Goal: Task Accomplishment & Management: Use online tool/utility

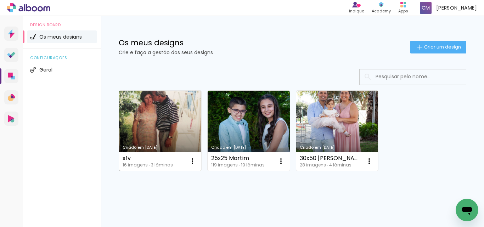
click at [164, 122] on link "Criado em [DATE]" at bounding box center [160, 131] width 82 height 80
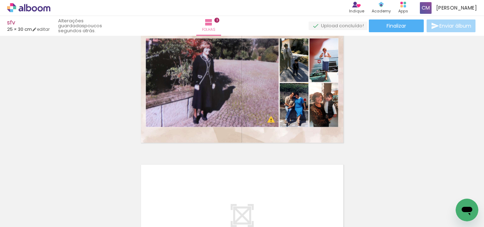
scroll to position [0, 75]
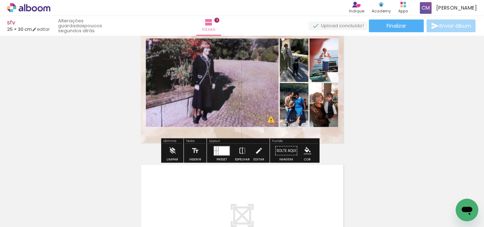
click at [23, 220] on span "Adicionar Fotos" at bounding box center [25, 218] width 21 height 8
click at [0, 0] on input "file" at bounding box center [0, 0] width 0 height 0
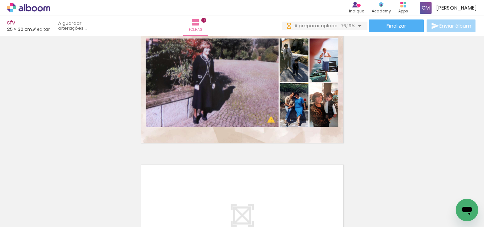
scroll to position [0, 410]
click at [21, 218] on span "Adicionar Fotos" at bounding box center [25, 218] width 21 height 8
click at [0, 0] on input "file" at bounding box center [0, 0] width 0 height 0
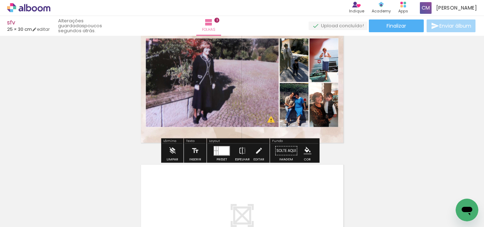
click at [10, 220] on iron-icon at bounding box center [10, 217] width 9 height 9
click at [0, 0] on input "file" at bounding box center [0, 0] width 0 height 0
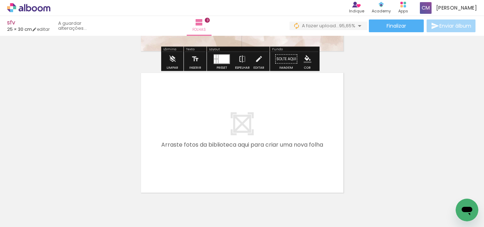
scroll to position [425, 0]
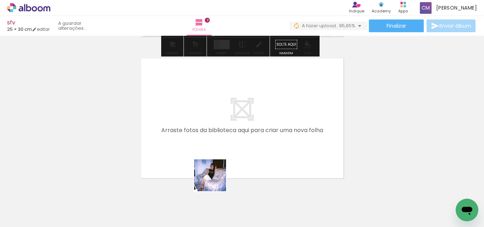
drag, startPoint x: 215, startPoint y: 181, endPoint x: 264, endPoint y: 197, distance: 51.5
click at [211, 155] on quentale-workspace at bounding box center [242, 113] width 484 height 227
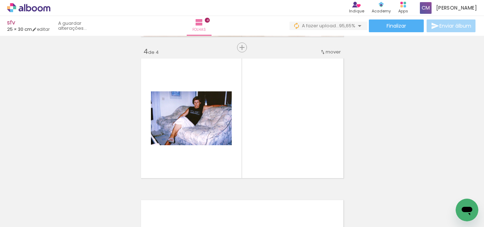
scroll to position [434, 0]
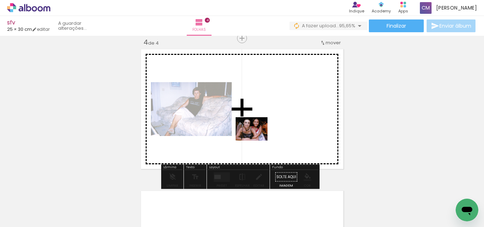
drag, startPoint x: 261, startPoint y: 204, endPoint x: 285, endPoint y: 179, distance: 34.6
click at [258, 116] on quentale-workspace at bounding box center [242, 113] width 484 height 227
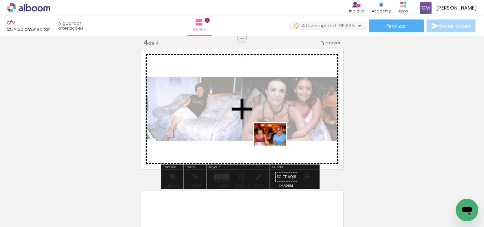
drag, startPoint x: 301, startPoint y: 209, endPoint x: 315, endPoint y: 174, distance: 37.2
click at [269, 112] on quentale-workspace at bounding box center [242, 113] width 484 height 227
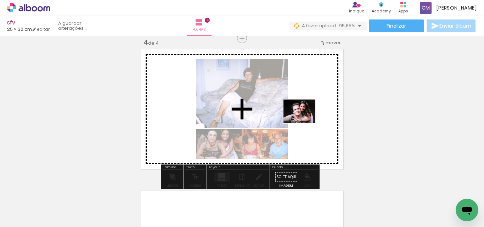
drag, startPoint x: 343, startPoint y: 203, endPoint x: 340, endPoint y: 163, distance: 40.2
click at [302, 116] on quentale-workspace at bounding box center [242, 113] width 484 height 227
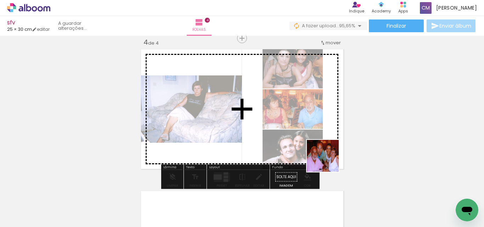
drag, startPoint x: 382, startPoint y: 215, endPoint x: 392, endPoint y: 196, distance: 22.2
click at [292, 137] on quentale-workspace at bounding box center [242, 113] width 484 height 227
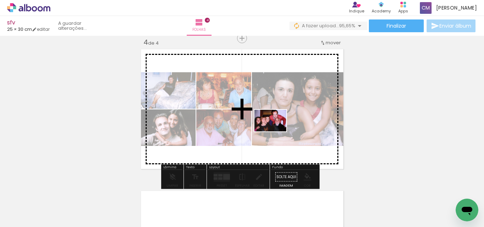
drag, startPoint x: 420, startPoint y: 203, endPoint x: 352, endPoint y: 163, distance: 79.2
click at [264, 120] on quentale-workspace at bounding box center [242, 113] width 484 height 227
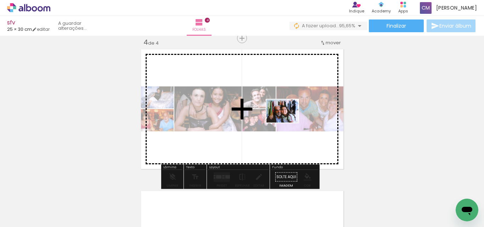
drag, startPoint x: 452, startPoint y: 203, endPoint x: 281, endPoint y: 122, distance: 188.6
click at [288, 120] on quentale-workspace at bounding box center [242, 113] width 484 height 227
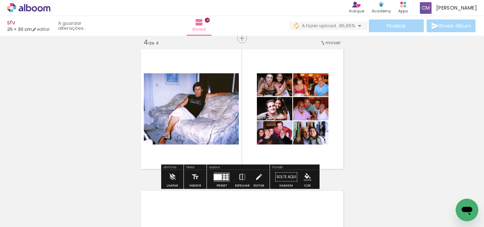
click at [220, 177] on div at bounding box center [218, 177] width 8 height 6
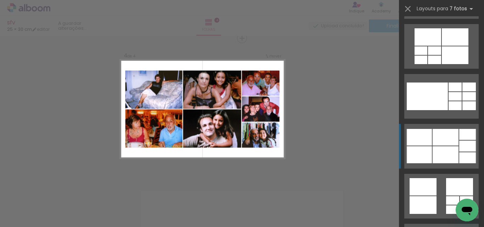
scroll to position [461, 0]
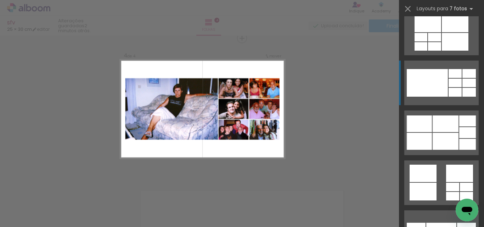
click at [427, 80] on div at bounding box center [427, 83] width 41 height 28
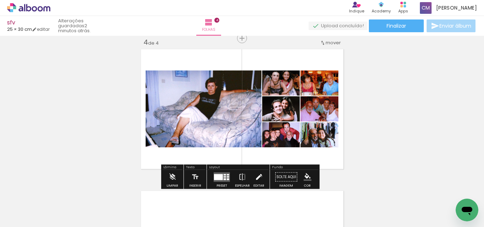
click at [259, 176] on iron-icon at bounding box center [259, 177] width 8 height 14
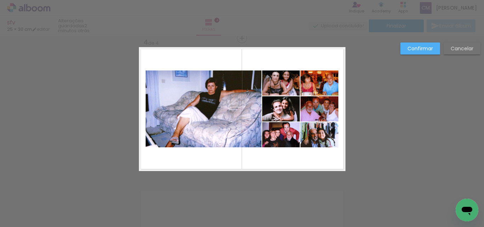
click at [221, 86] on quentale-photo at bounding box center [204, 108] width 116 height 77
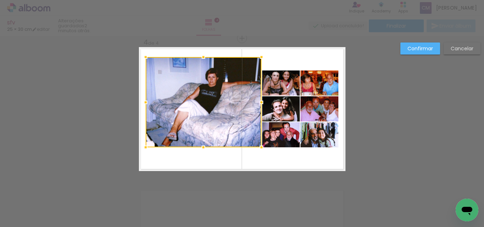
drag, startPoint x: 201, startPoint y: 68, endPoint x: 200, endPoint y: 55, distance: 13.5
click at [200, 55] on div at bounding box center [203, 57] width 14 height 14
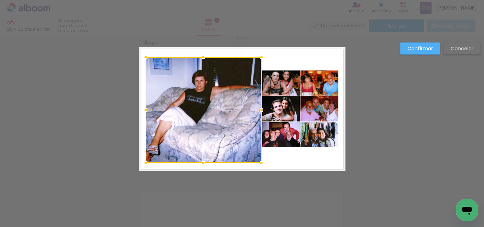
drag, startPoint x: 204, startPoint y: 146, endPoint x: 203, endPoint y: 162, distance: 15.6
click at [203, 162] on div at bounding box center [203, 163] width 14 height 14
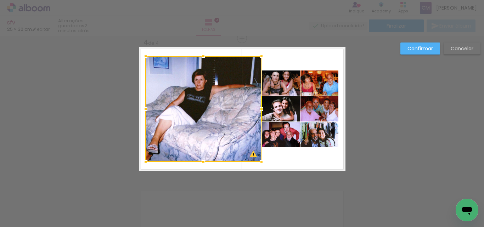
click at [208, 135] on div at bounding box center [204, 109] width 116 height 106
click at [434, 46] on paper-button "Confirmar" at bounding box center [420, 49] width 40 height 12
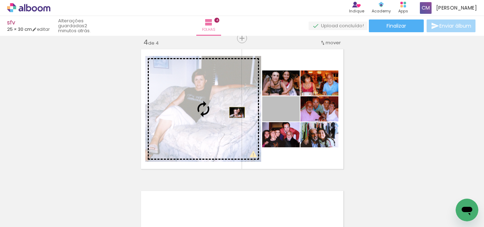
drag, startPoint x: 290, startPoint y: 112, endPoint x: 234, endPoint y: 112, distance: 56.3
click at [0, 0] on slot at bounding box center [0, 0] width 0 height 0
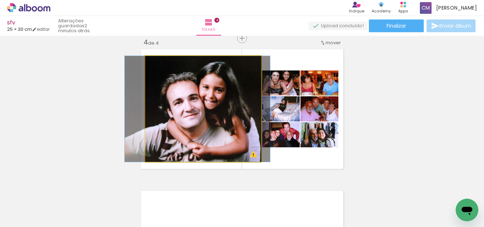
drag, startPoint x: 225, startPoint y: 125, endPoint x: 219, endPoint y: 125, distance: 5.7
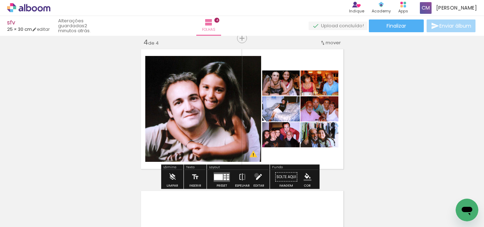
click at [255, 175] on iron-icon at bounding box center [259, 177] width 8 height 14
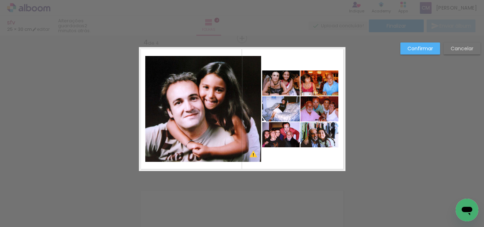
click at [248, 112] on quentale-photo at bounding box center [203, 109] width 116 height 106
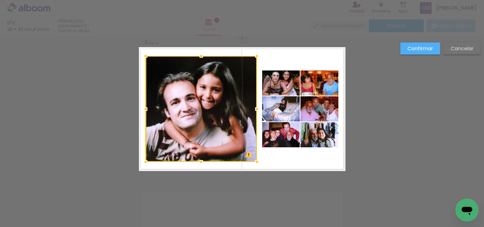
click at [255, 113] on div at bounding box center [257, 109] width 14 height 14
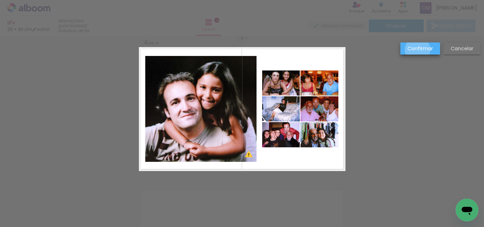
click at [0, 0] on slot "Confirmar" at bounding box center [0, 0] width 0 height 0
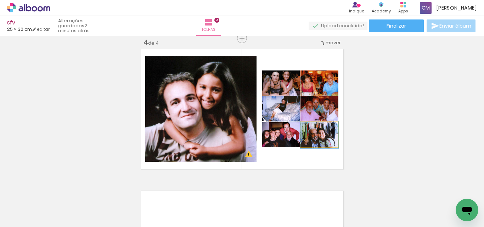
click at [327, 139] on quentale-photo at bounding box center [319, 134] width 38 height 25
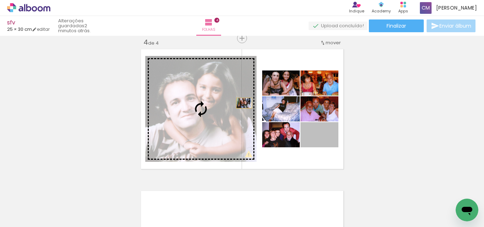
drag, startPoint x: 327, startPoint y: 139, endPoint x: 236, endPoint y: 102, distance: 98.5
click at [0, 0] on slot at bounding box center [0, 0] width 0 height 0
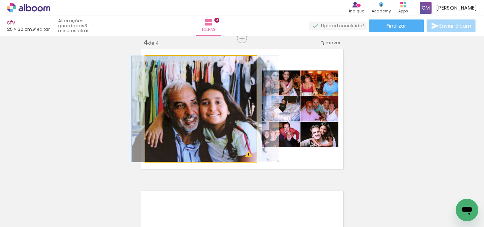
drag, startPoint x: 163, startPoint y: 82, endPoint x: 168, endPoint y: 82, distance: 5.0
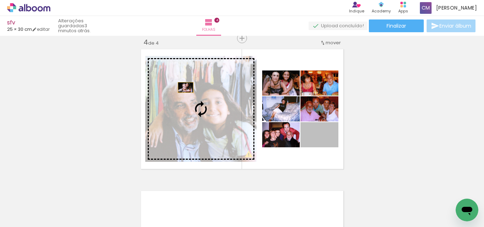
drag, startPoint x: 329, startPoint y: 135, endPoint x: 182, endPoint y: 87, distance: 154.6
click at [0, 0] on slot at bounding box center [0, 0] width 0 height 0
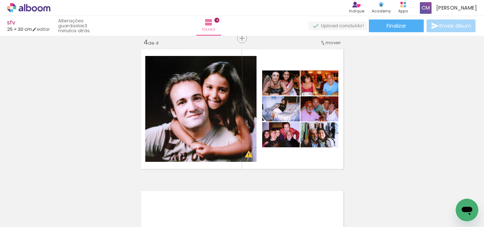
scroll to position [0, 177]
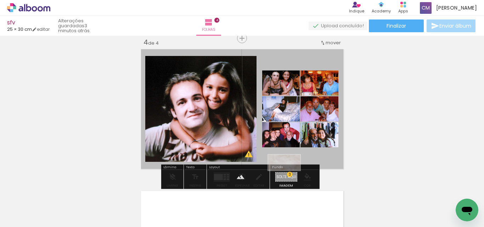
drag, startPoint x: 89, startPoint y: 209, endPoint x: 289, endPoint y: 176, distance: 203.5
click at [289, 176] on quentale-workspace at bounding box center [242, 113] width 484 height 227
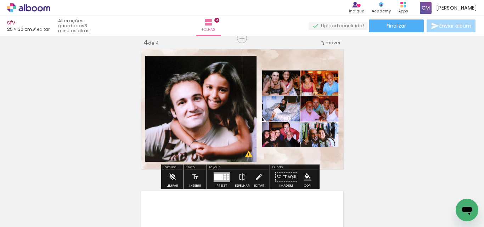
click at [215, 78] on paper-item at bounding box center [217, 80] width 13 height 5
click at [214, 108] on iron-icon "color picker" at bounding box center [218, 108] width 9 height 7
click at [220, 45] on paper-item "#ffffff" at bounding box center [221, 47] width 7 height 7
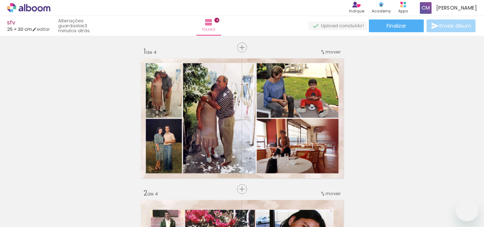
click at [0, 0] on paper-item at bounding box center [0, 0] width 0 height 0
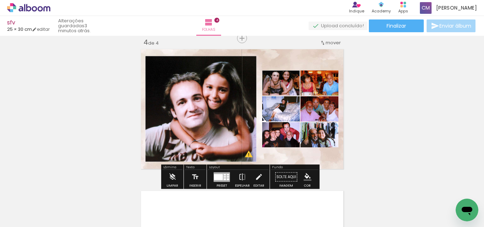
scroll to position [0, 177]
click at [282, 106] on paper-item at bounding box center [284, 105] width 13 height 5
click at [281, 134] on iron-icon "color picker" at bounding box center [285, 134] width 9 height 7
click at [285, 73] on paper-item "#ffffff" at bounding box center [286, 72] width 7 height 7
click at [320, 105] on paper-item at bounding box center [322, 105] width 13 height 5
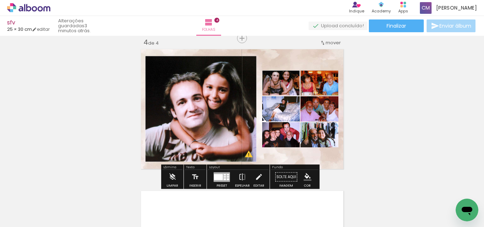
click at [321, 135] on iron-icon "color picker" at bounding box center [323, 134] width 9 height 7
click at [325, 73] on paper-item "#ffffff" at bounding box center [324, 72] width 7 height 7
click at [321, 131] on paper-item at bounding box center [322, 131] width 13 height 5
click at [320, 162] on iron-icon "color picker" at bounding box center [323, 160] width 9 height 7
click at [324, 99] on paper-item "#ffffff" at bounding box center [324, 98] width 7 height 7
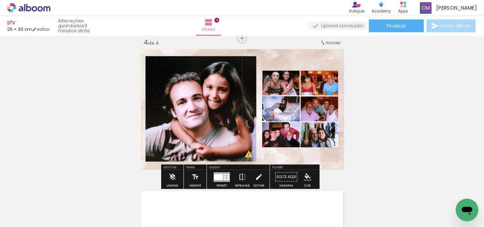
click at [283, 130] on paper-item at bounding box center [284, 131] width 13 height 5
click at [281, 158] on iron-icon "color picker" at bounding box center [285, 160] width 9 height 7
click at [287, 100] on paper-item "#ffffff" at bounding box center [288, 98] width 7 height 7
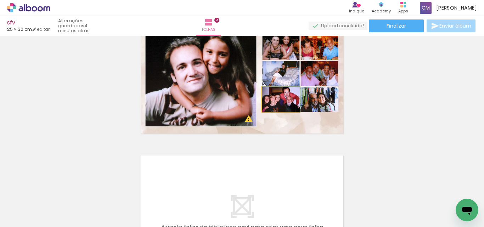
click at [293, 112] on quentale-layouter at bounding box center [242, 74] width 207 height 124
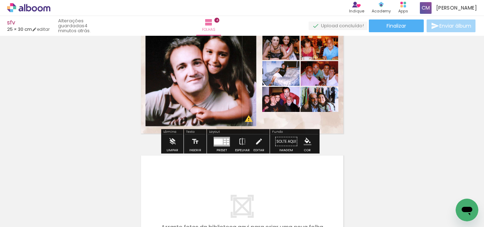
click at [282, 121] on paper-item at bounding box center [284, 121] width 13 height 5
click at [281, 150] on iron-icon "color picker" at bounding box center [285, 150] width 9 height 7
click at [287, 88] on paper-item "#ffffff" at bounding box center [288, 89] width 7 height 7
click at [319, 121] on paper-item at bounding box center [322, 121] width 13 height 5
click at [320, 151] on iron-icon "color picker" at bounding box center [323, 150] width 9 height 7
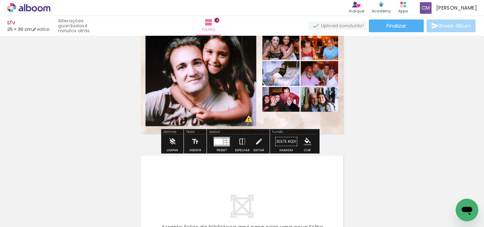
click at [323, 88] on paper-item "#ffffff" at bounding box center [326, 89] width 7 height 7
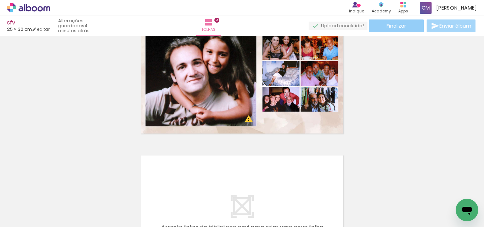
click at [396, 23] on span "Finalizar" at bounding box center [395, 25] width 19 height 5
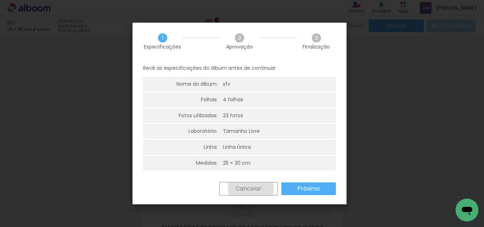
click at [0, 0] on slot "Cancelar" at bounding box center [0, 0] width 0 height 0
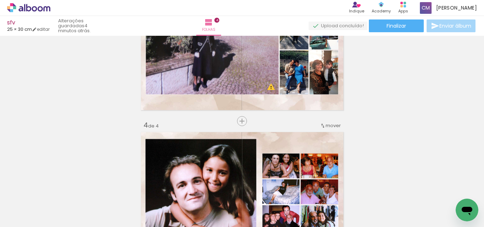
scroll to position [363, 0]
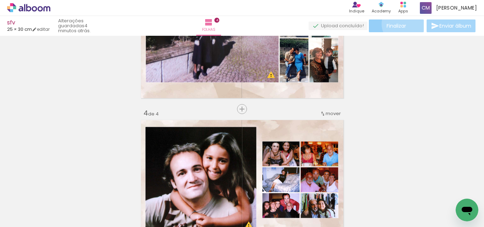
click at [401, 24] on span "Finalizar" at bounding box center [395, 25] width 19 height 5
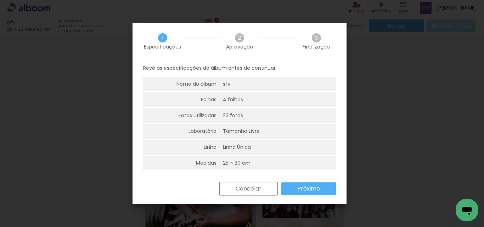
click at [322, 188] on paper-button "Próximo" at bounding box center [308, 188] width 55 height 13
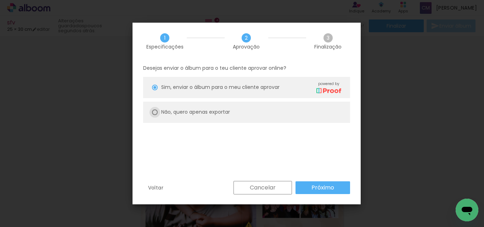
click at [156, 109] on div at bounding box center [155, 112] width 6 height 6
type paper-radio-button "on"
click at [0, 0] on slot "Próximo" at bounding box center [0, 0] width 0 height 0
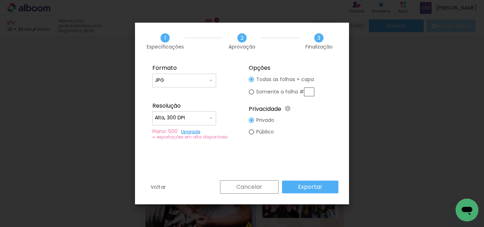
click at [0, 0] on slot "Exportar" at bounding box center [0, 0] width 0 height 0
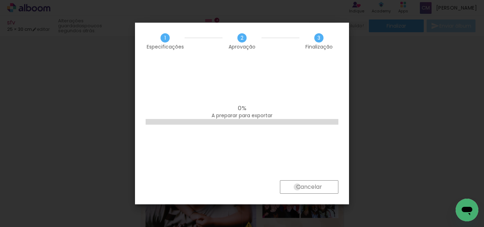
drag, startPoint x: 297, startPoint y: 187, endPoint x: 284, endPoint y: 179, distance: 15.2
click at [284, 180] on div "1 Especificações 2 Aprovação 3 Finalização 0% A preparar para exportar Cancelar" at bounding box center [242, 114] width 214 height 182
click at [0, 0] on slot "Cancelar" at bounding box center [0, 0] width 0 height 0
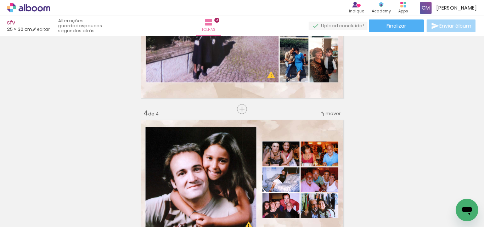
click at [319, 186] on iron-icon at bounding box center [314, 188] width 7 height 7
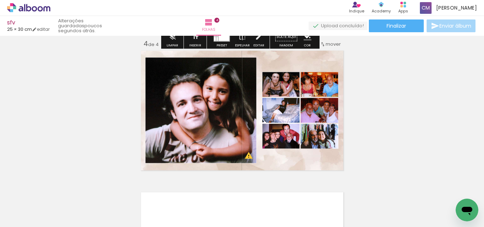
scroll to position [434, 0]
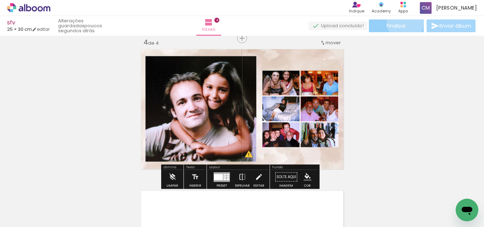
click at [402, 23] on span "Finalizar" at bounding box center [395, 25] width 19 height 5
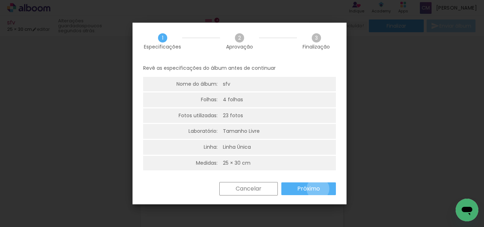
click at [0, 0] on slot "Próximo" at bounding box center [0, 0] width 0 height 0
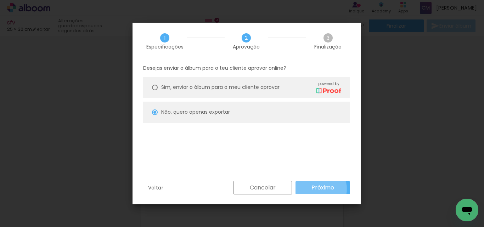
click at [0, 0] on slot "Próximo" at bounding box center [0, 0] width 0 height 0
type input "Alta, 300 DPI"
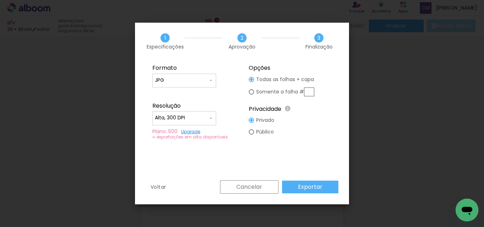
click at [311, 93] on input "text" at bounding box center [309, 91] width 10 height 9
type paper-radio-button "on"
type input "4"
click at [328, 192] on paper-button "Exportar" at bounding box center [310, 187] width 56 height 13
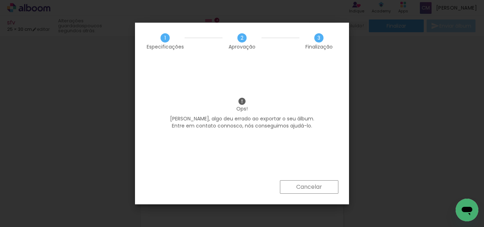
click at [0, 0] on slot "Cancelar" at bounding box center [0, 0] width 0 height 0
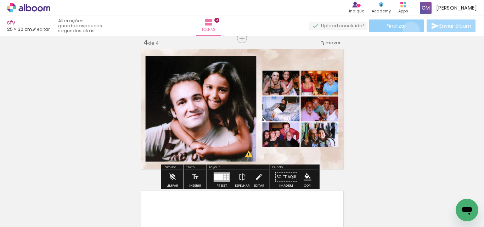
click at [408, 30] on paper-button "Finalizar" at bounding box center [396, 25] width 55 height 13
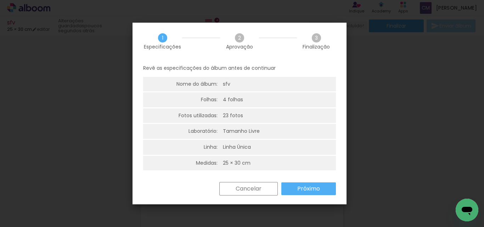
click at [326, 192] on paper-button "Próximo" at bounding box center [308, 188] width 55 height 13
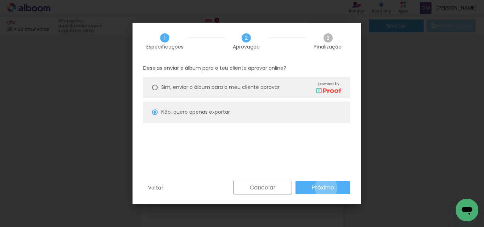
click at [0, 0] on slot "Próximo" at bounding box center [0, 0] width 0 height 0
type input "Alta, 300 DPI"
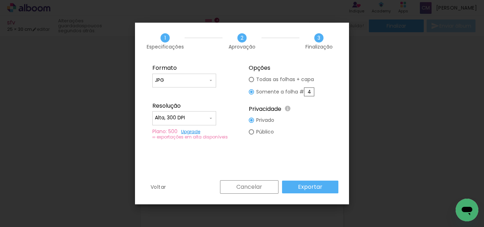
click at [324, 189] on paper-button "Exportar" at bounding box center [310, 187] width 56 height 13
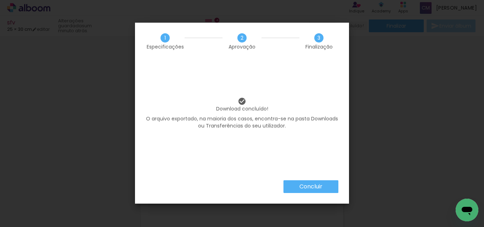
click at [0, 0] on slot "Concluir" at bounding box center [0, 0] width 0 height 0
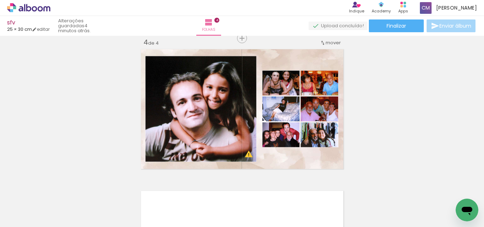
click at [34, 218] on span "Adicionar Fotos" at bounding box center [25, 218] width 21 height 8
click at [0, 0] on input "file" at bounding box center [0, 0] width 0 height 0
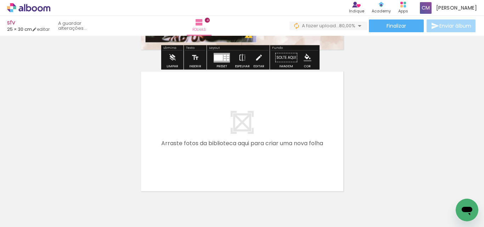
scroll to position [576, 0]
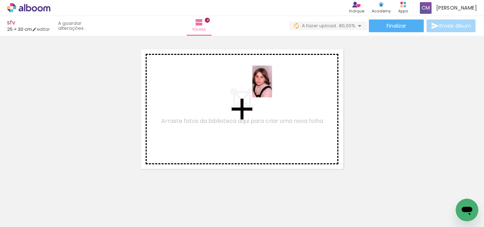
drag, startPoint x: 217, startPoint y: 212, endPoint x: 266, endPoint y: 169, distance: 65.5
click at [274, 86] on quentale-workspace at bounding box center [242, 113] width 484 height 227
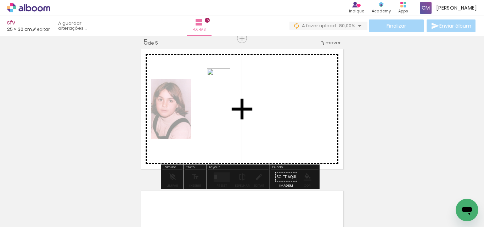
drag, startPoint x: 260, startPoint y: 198, endPoint x: 239, endPoint y: 119, distance: 82.0
click at [221, 73] on quentale-workspace at bounding box center [242, 113] width 484 height 227
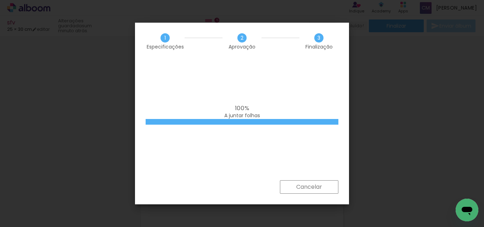
scroll to position [567, 0]
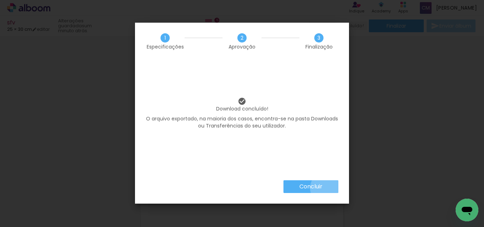
click at [328, 188] on paper-button "Concluir" at bounding box center [310, 186] width 55 height 13
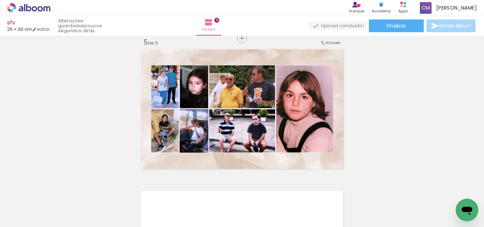
scroll to position [567, 0]
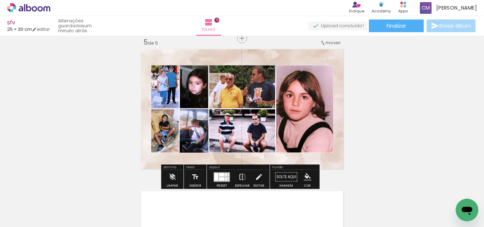
click at [200, 141] on paper-item at bounding box center [202, 139] width 13 height 5
click at [202, 143] on paper-item at bounding box center [202, 144] width 13 height 5
click at [198, 173] on iron-icon "color picker" at bounding box center [202, 172] width 9 height 7
click at [202, 112] on paper-item "#ffffff" at bounding box center [203, 111] width 7 height 7
click at [412, 24] on paper-button "Finalizar" at bounding box center [396, 25] width 55 height 13
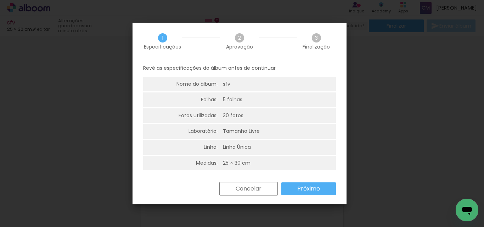
click at [0, 0] on slot "Próximo" at bounding box center [0, 0] width 0 height 0
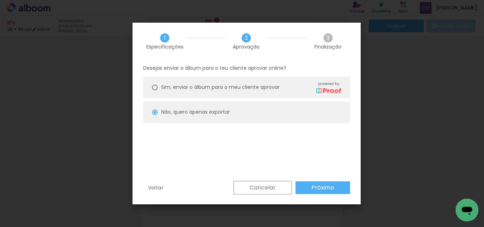
click at [300, 188] on paper-button "Próximo" at bounding box center [322, 187] width 55 height 13
type input "Alta, 300 DPI"
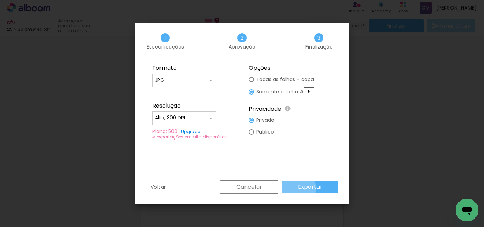
click at [0, 0] on slot "Exportar" at bounding box center [0, 0] width 0 height 0
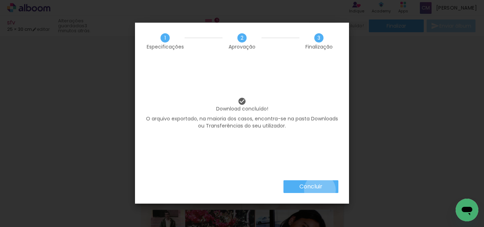
click at [0, 0] on slot "Concluir" at bounding box center [0, 0] width 0 height 0
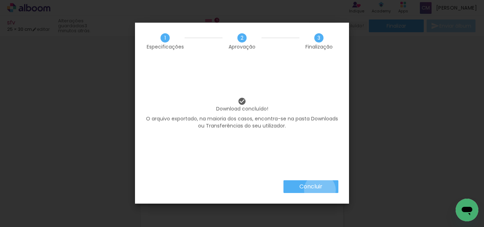
scroll to position [567, 0]
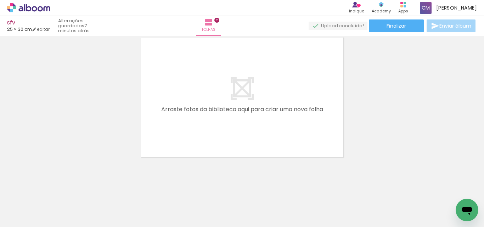
scroll to position [731, 0]
click at [406, 22] on paper-button "Finalizar" at bounding box center [396, 25] width 55 height 13
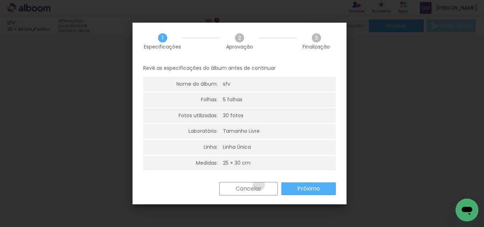
click at [0, 0] on slot "Cancelar" at bounding box center [0, 0] width 0 height 0
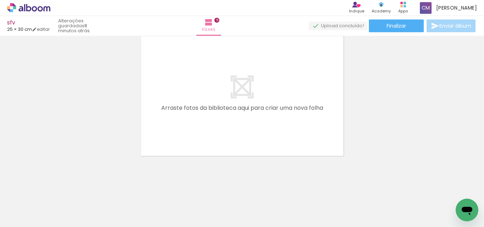
click at [26, 219] on span "Adicionar Fotos" at bounding box center [25, 218] width 21 height 8
click at [0, 0] on input "file" at bounding box center [0, 0] width 0 height 0
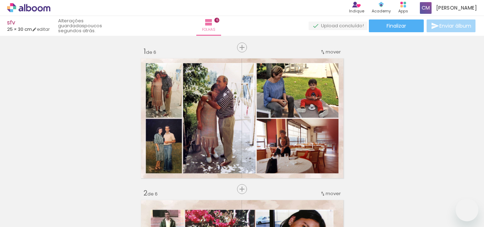
type paper-slider "113"
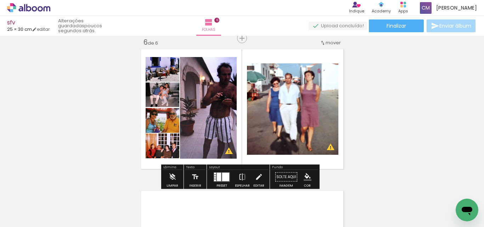
scroll to position [0, 1005]
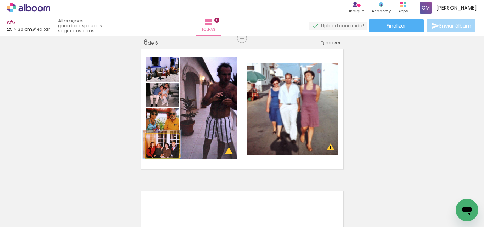
drag, startPoint x: 173, startPoint y: 149, endPoint x: 173, endPoint y: 142, distance: 6.7
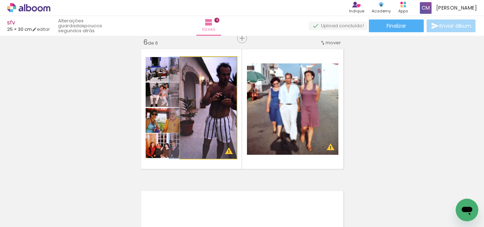
drag, startPoint x: 222, startPoint y: 101, endPoint x: 209, endPoint y: 101, distance: 13.1
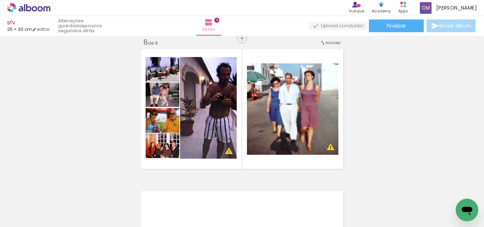
scroll to position [0, 96]
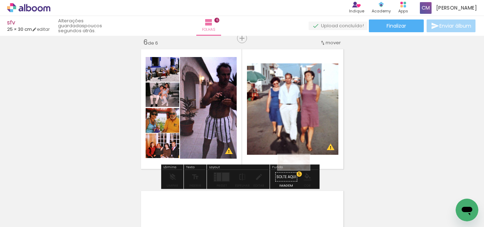
drag, startPoint x: 182, startPoint y: 203, endPoint x: 299, endPoint y: 176, distance: 120.4
click at [299, 176] on quentale-workspace at bounding box center [242, 113] width 484 height 227
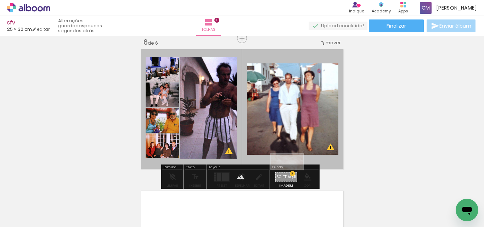
drag, startPoint x: 176, startPoint y: 206, endPoint x: 292, endPoint y: 175, distance: 120.1
click at [292, 175] on quentale-workspace at bounding box center [242, 113] width 484 height 227
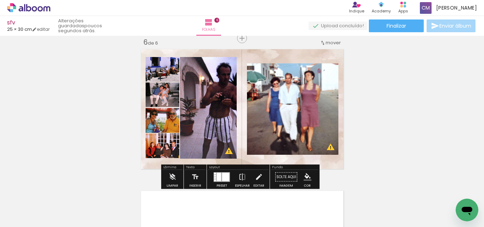
click at [314, 88] on paper-item at bounding box center [318, 87] width 13 height 5
click at [316, 114] on iron-icon "color picker" at bounding box center [319, 116] width 9 height 7
click at [322, 52] on paper-item "#ffffff" at bounding box center [323, 54] width 7 height 7
click at [199, 92] on paper-item at bounding box center [202, 92] width 13 height 5
click at [199, 119] on iron-icon "color picker" at bounding box center [203, 120] width 9 height 7
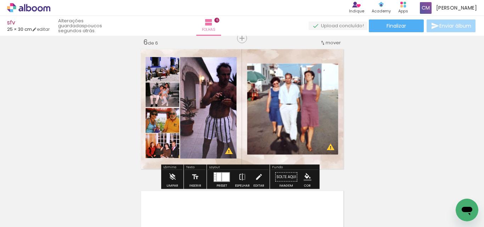
click at [205, 59] on paper-item "#ffffff" at bounding box center [206, 59] width 7 height 7
click at [165, 93] on paper-item at bounding box center [168, 92] width 13 height 5
click at [165, 120] on iron-icon "color picker" at bounding box center [168, 120] width 9 height 7
click at [170, 59] on paper-item "#ffffff" at bounding box center [169, 59] width 7 height 7
click at [165, 118] on paper-item at bounding box center [168, 117] width 13 height 5
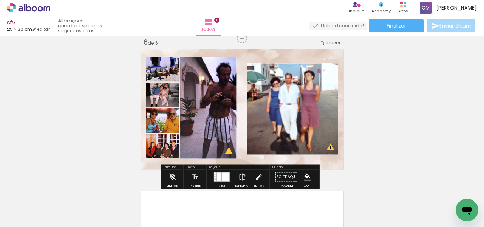
click at [166, 145] on iron-icon "color picker" at bounding box center [168, 146] width 9 height 7
click at [169, 86] on paper-item "#ffffff" at bounding box center [172, 84] width 7 height 7
click at [166, 142] on paper-item at bounding box center [168, 143] width 13 height 5
click at [166, 170] on iron-icon "color picker" at bounding box center [168, 171] width 9 height 7
click at [171, 108] on paper-item "#ffffff" at bounding box center [169, 110] width 7 height 7
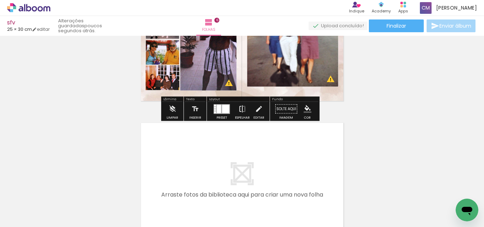
scroll to position [789, 0]
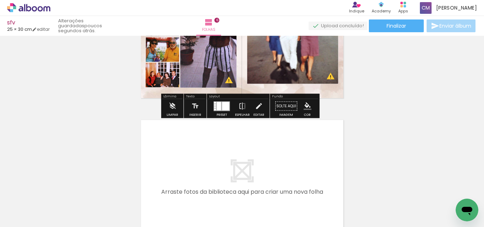
click at [168, 97] on paper-item at bounding box center [168, 97] width 13 height 5
click at [167, 126] on iron-icon "color picker" at bounding box center [168, 126] width 9 height 7
click at [170, 62] on paper-item "#ffffff" at bounding box center [172, 65] width 7 height 7
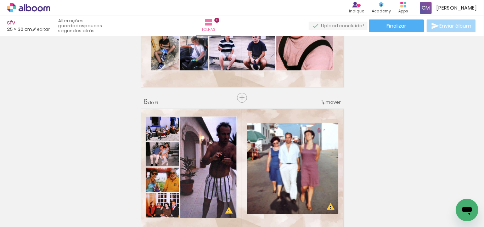
scroll to position [718, 0]
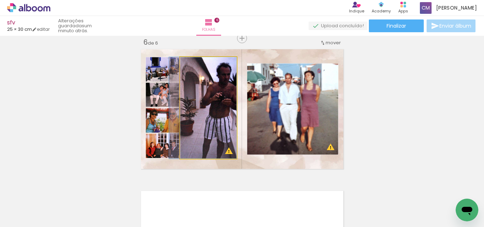
drag, startPoint x: 218, startPoint y: 99, endPoint x: 198, endPoint y: 100, distance: 19.9
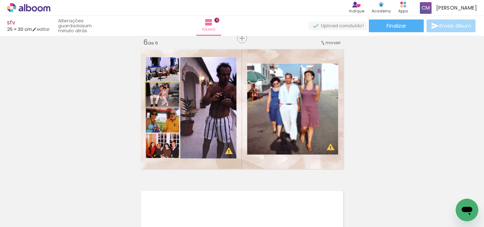
click at [175, 99] on quentale-photo at bounding box center [163, 95] width 34 height 24
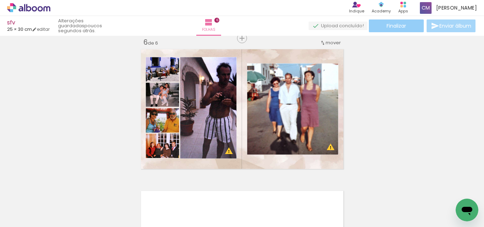
click at [401, 26] on span "Finalizar" at bounding box center [395, 25] width 19 height 5
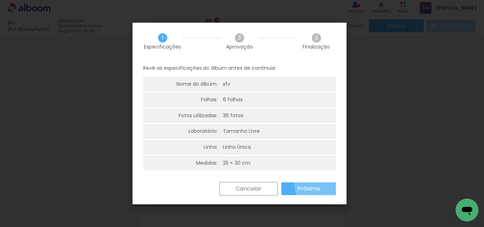
click at [0, 0] on slot "Próximo" at bounding box center [0, 0] width 0 height 0
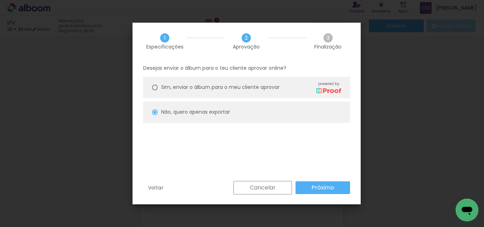
click at [0, 0] on slot "Cancelar" at bounding box center [0, 0] width 0 height 0
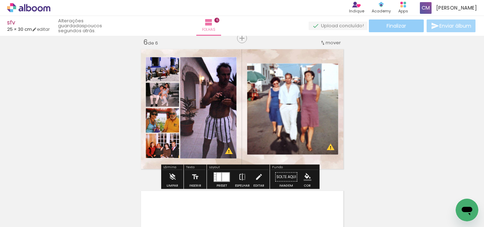
click at [402, 30] on paper-button "Finalizar" at bounding box center [396, 25] width 55 height 13
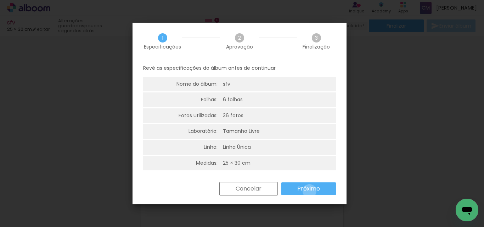
click at [0, 0] on slot "Próximo" at bounding box center [0, 0] width 0 height 0
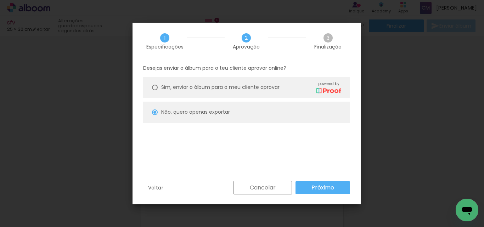
click at [308, 188] on paper-button "Próximo" at bounding box center [322, 187] width 55 height 13
type input "Alta, 300 DPI"
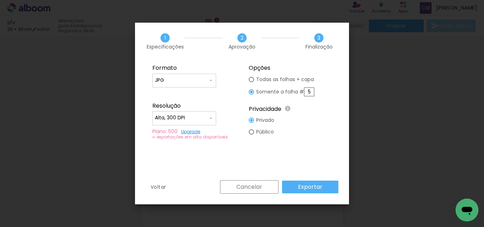
drag, startPoint x: 310, startPoint y: 89, endPoint x: 300, endPoint y: 91, distance: 10.1
click at [0, 0] on slot "Somente a folha # 5" at bounding box center [0, 0] width 0 height 0
type paper-radio-button "on"
type input "6"
click at [305, 182] on paper-button "Exportar" at bounding box center [310, 187] width 56 height 13
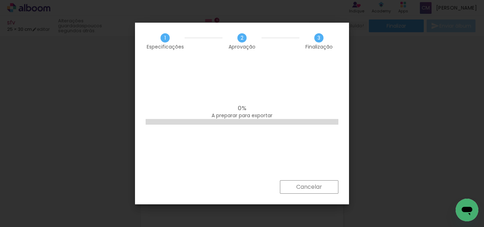
scroll to position [0, 96]
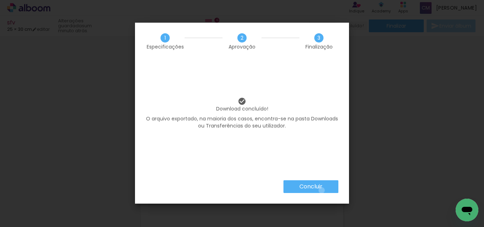
click at [0, 0] on slot "Concluir" at bounding box center [0, 0] width 0 height 0
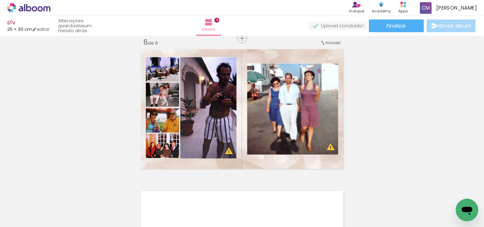
scroll to position [0, 96]
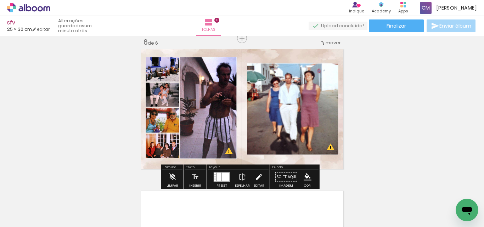
click at [255, 177] on iron-icon at bounding box center [259, 177] width 8 height 14
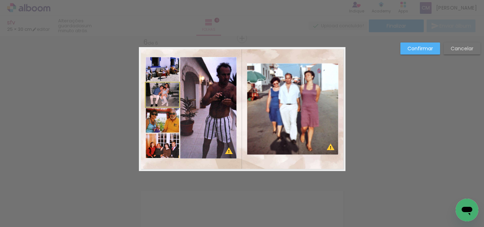
click at [164, 100] on quentale-photo at bounding box center [163, 95] width 34 height 24
drag, startPoint x: 161, startPoint y: 83, endPoint x: 166, endPoint y: 74, distance: 9.9
click at [166, 74] on div at bounding box center [162, 80] width 14 height 14
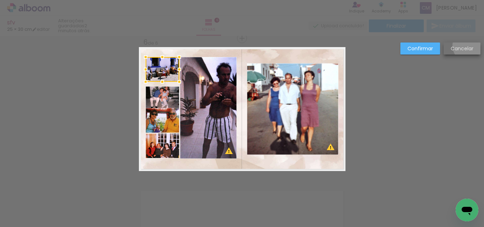
click at [0, 0] on slot "Cancelar" at bounding box center [0, 0] width 0 height 0
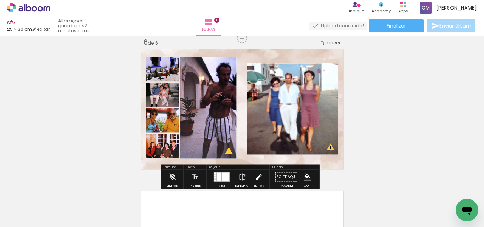
click at [256, 175] on iron-icon at bounding box center [259, 177] width 8 height 14
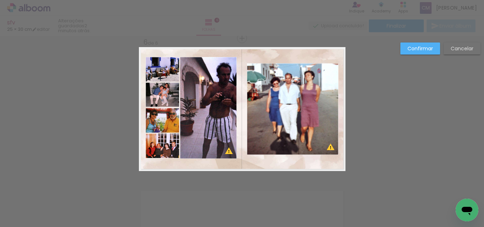
click at [156, 82] on quentale-layouter at bounding box center [242, 109] width 207 height 124
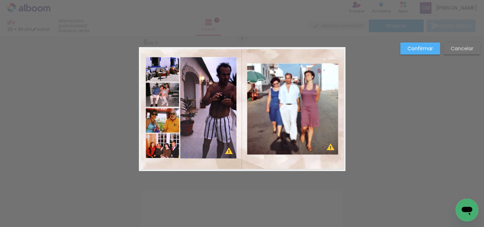
click at [175, 93] on quentale-photo at bounding box center [163, 95] width 34 height 24
drag, startPoint x: 160, startPoint y: 84, endPoint x: 167, endPoint y: 77, distance: 9.8
click at [167, 77] on album-spread "6 de 6" at bounding box center [242, 109] width 207 height 124
click at [0, 0] on slot "Cancelar" at bounding box center [0, 0] width 0 height 0
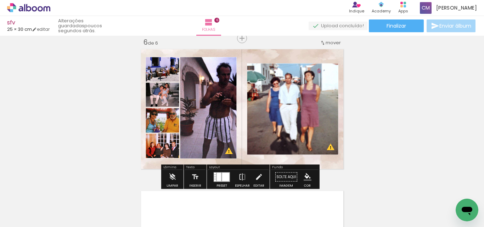
click at [207, 88] on quentale-photo at bounding box center [208, 108] width 57 height 102
click at [256, 176] on iron-icon at bounding box center [259, 177] width 8 height 14
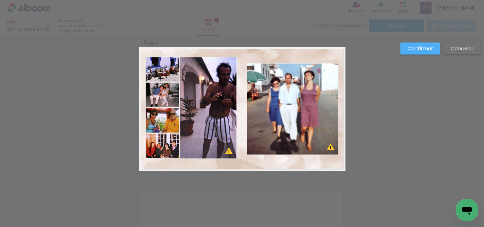
click at [216, 102] on quentale-photo at bounding box center [208, 108] width 57 height 102
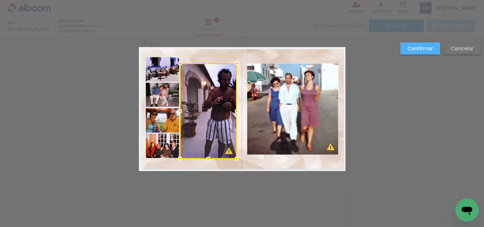
drag, startPoint x: 205, startPoint y: 54, endPoint x: 205, endPoint y: 61, distance: 6.4
click at [205, 61] on div at bounding box center [208, 63] width 14 height 14
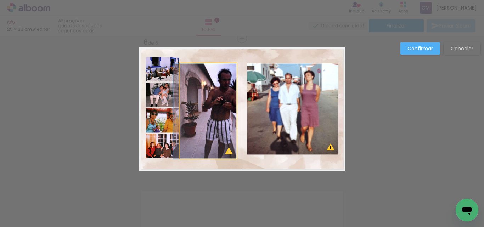
click at [205, 149] on quentale-photo at bounding box center [208, 110] width 57 height 95
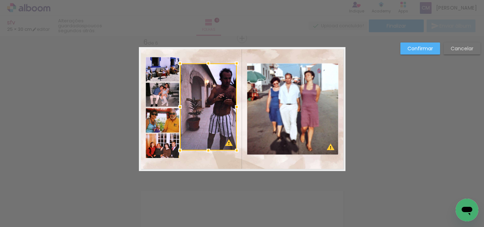
drag, startPoint x: 206, startPoint y: 159, endPoint x: 207, endPoint y: 151, distance: 8.2
click at [207, 151] on div at bounding box center [208, 150] width 14 height 14
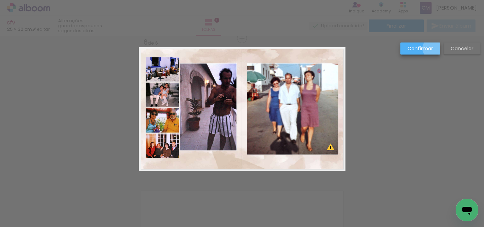
click at [433, 49] on paper-button "Confirmar" at bounding box center [420, 49] width 40 height 12
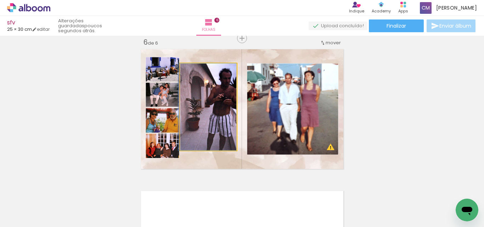
drag, startPoint x: 215, startPoint y: 129, endPoint x: 207, endPoint y: 131, distance: 8.4
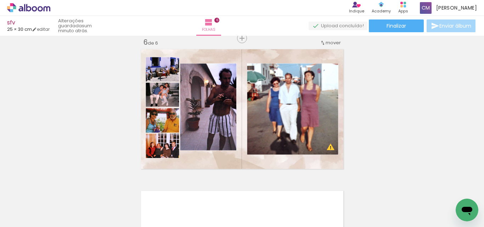
click at [379, 32] on div "sfv 25 × 30 cm editar um minuto atrás. Folhas 6 Finalizar Enviar álbum" at bounding box center [242, 18] width 484 height 36
click at [393, 27] on span "Finalizar" at bounding box center [395, 25] width 19 height 5
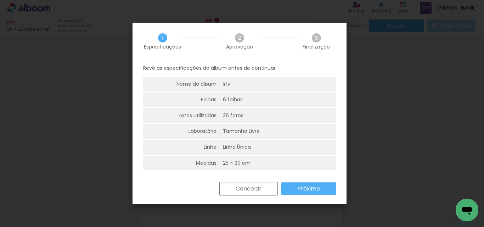
click at [323, 196] on div "Cancelar Próximo" at bounding box center [239, 194] width 214 height 24
click at [334, 185] on paper-button "Próximo" at bounding box center [308, 188] width 55 height 13
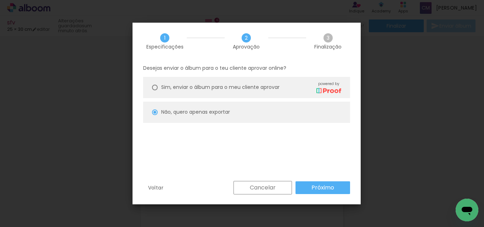
click at [158, 86] on paper-radio-button "Sim, enviar o álbum para o meu cliente aprovar powered by" at bounding box center [246, 87] width 207 height 21
type paper-radio-button "on"
click at [159, 113] on paper-radio-button "Não, quero apenas exportar" at bounding box center [246, 112] width 207 height 21
type paper-radio-button "on"
click at [0, 0] on slot "Próximo" at bounding box center [0, 0] width 0 height 0
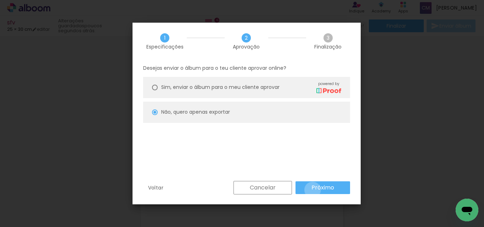
type input "Alta, 300 DPI"
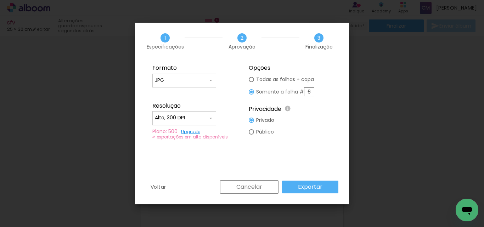
click at [0, 0] on slot "Exportar" at bounding box center [0, 0] width 0 height 0
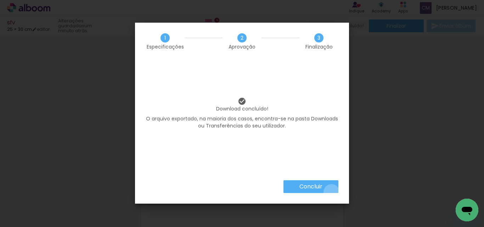
click at [331, 192] on paper-button "Concluir" at bounding box center [310, 186] width 55 height 13
